Goal: Task Accomplishment & Management: Manage account settings

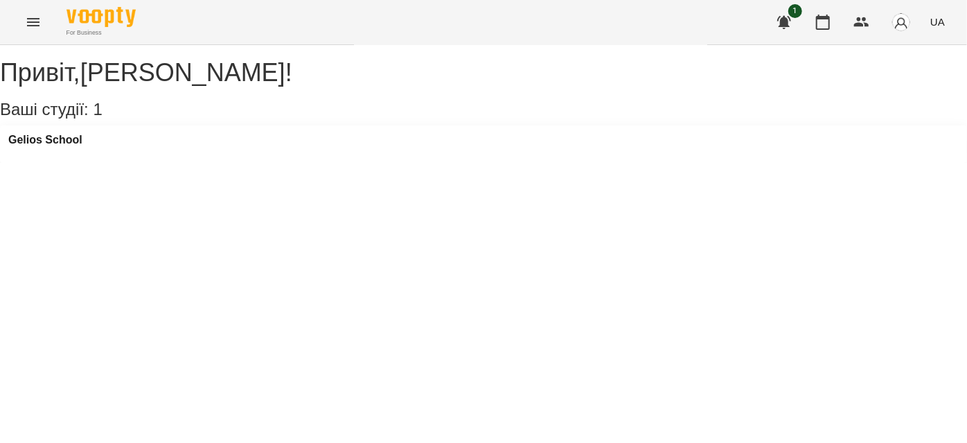
click at [35, 24] on icon "Menu" at bounding box center [33, 22] width 17 height 17
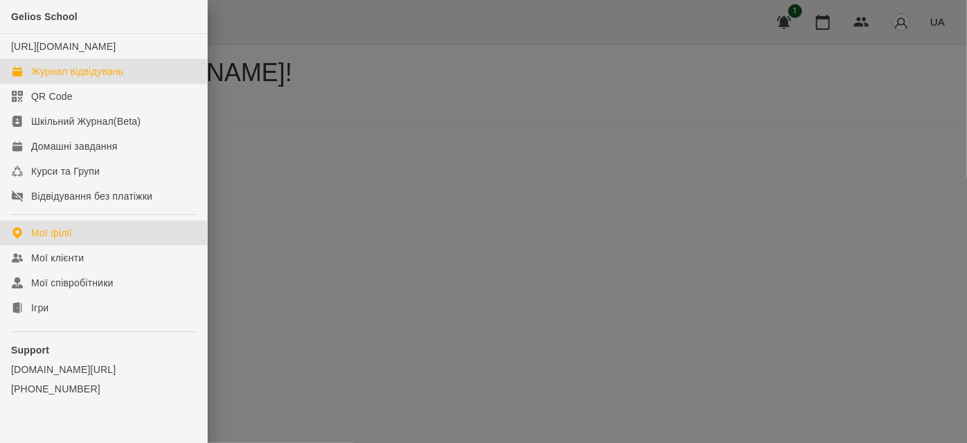
click at [62, 78] on div "Журнал відвідувань" at bounding box center [77, 71] width 92 height 14
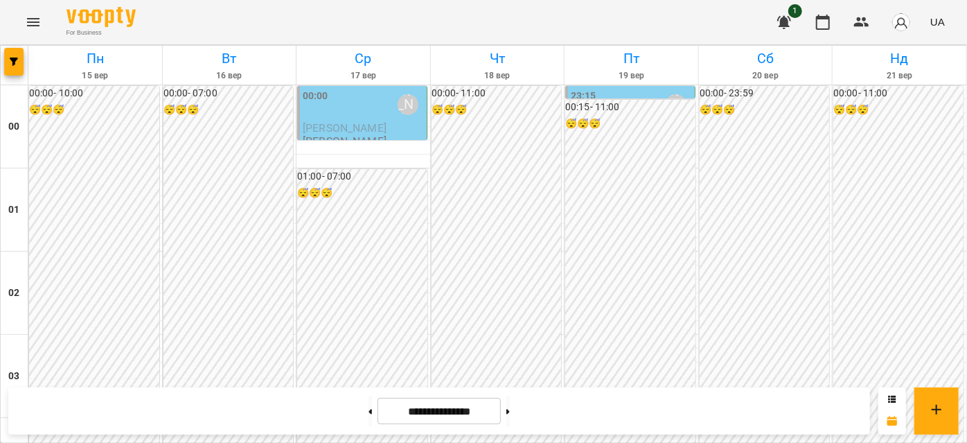
scroll to position [1510, 0]
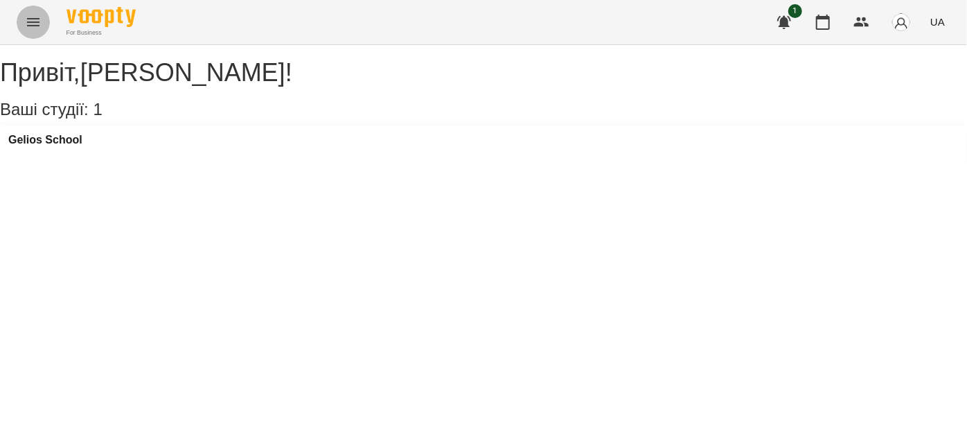
click at [22, 28] on button "Menu" at bounding box center [33, 22] width 33 height 33
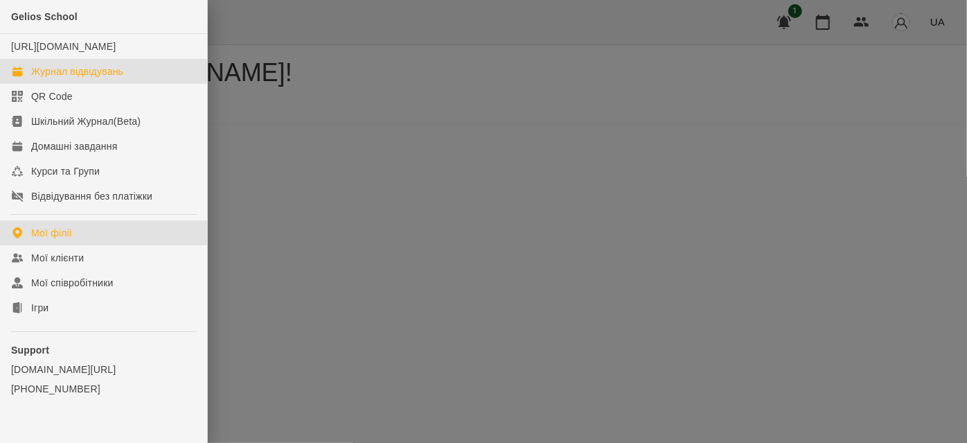
click at [82, 78] on div "Журнал відвідувань" at bounding box center [77, 71] width 92 height 14
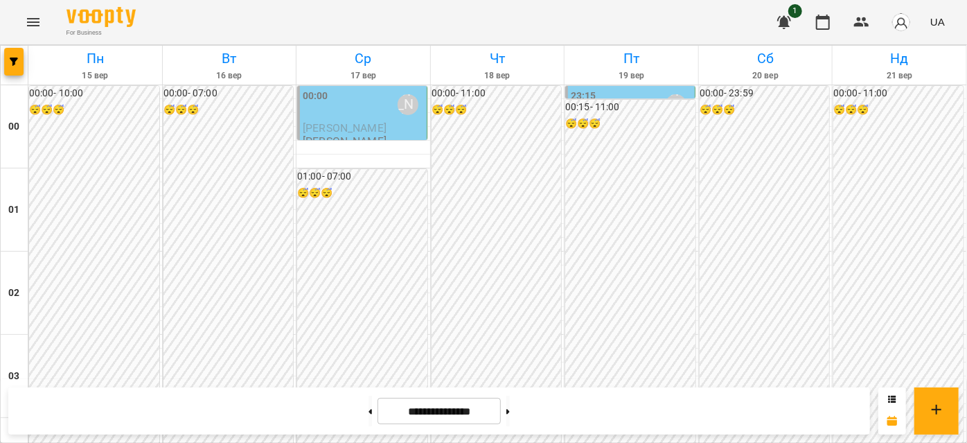
scroll to position [1322, 0]
click at [368, 409] on button at bounding box center [369, 410] width 3 height 30
type input "**********"
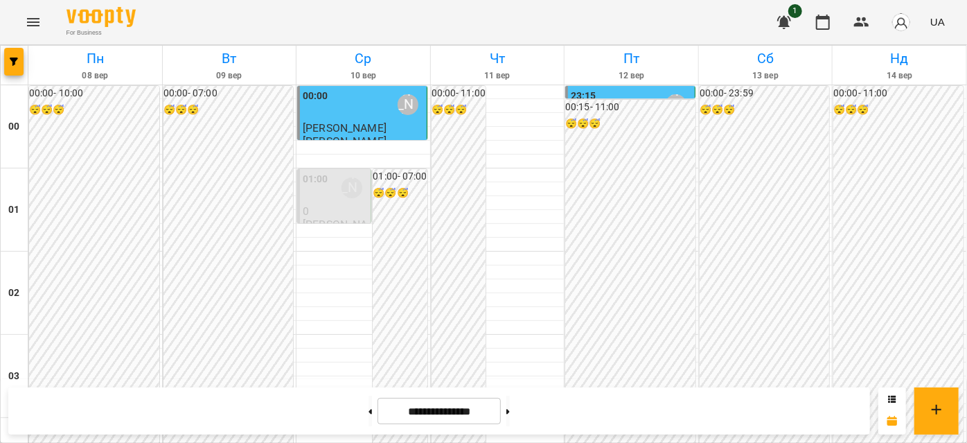
scroll to position [1385, 0]
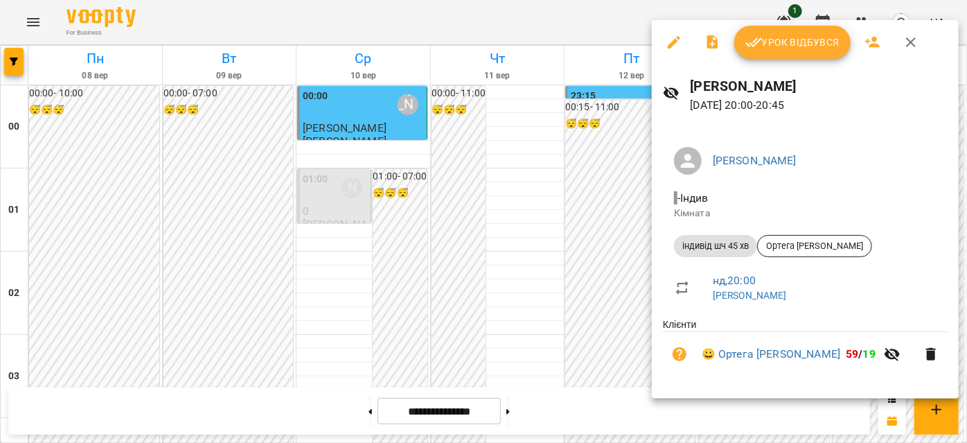
click at [792, 47] on span "Урок відбувся" at bounding box center [792, 42] width 94 height 17
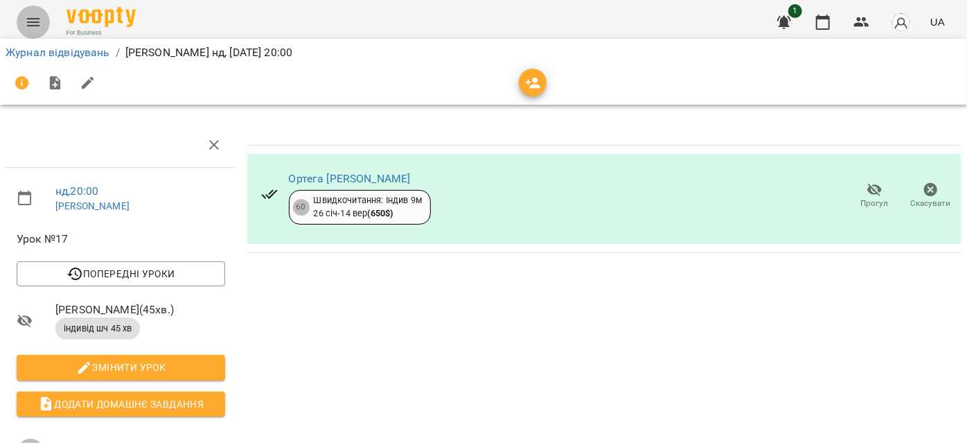
click at [26, 21] on icon "Menu" at bounding box center [33, 22] width 17 height 17
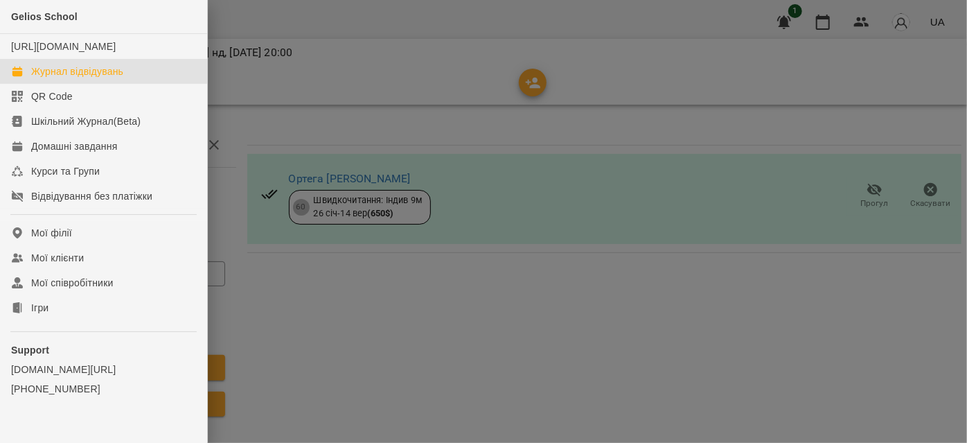
click at [91, 78] on div "Журнал відвідувань" at bounding box center [77, 71] width 92 height 14
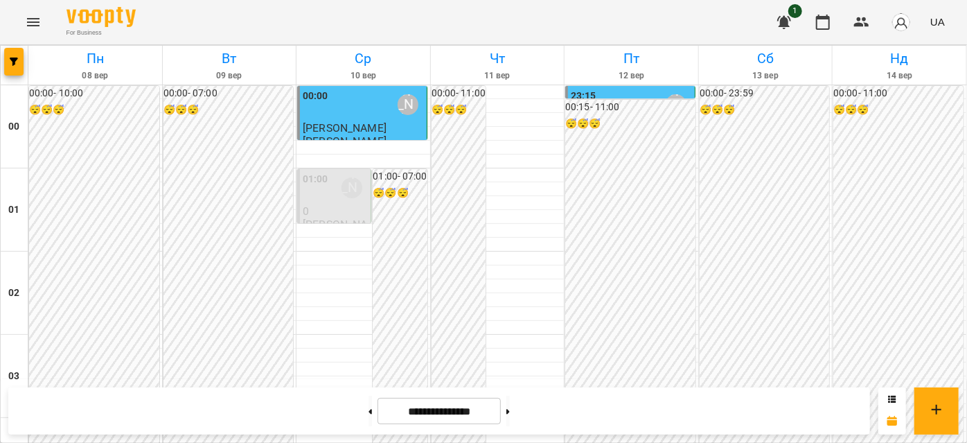
scroll to position [1447, 0]
